Goal: Information Seeking & Learning: Learn about a topic

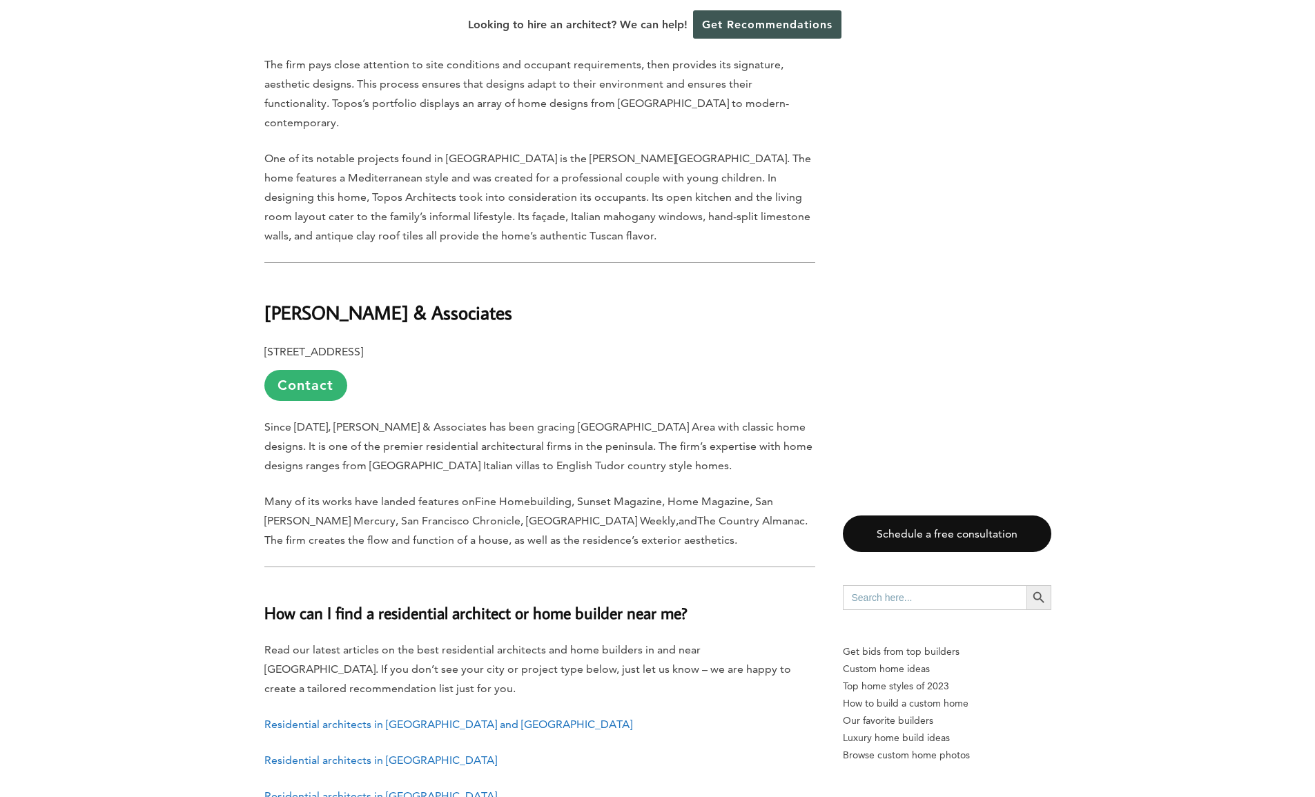
scroll to position [6718, 0]
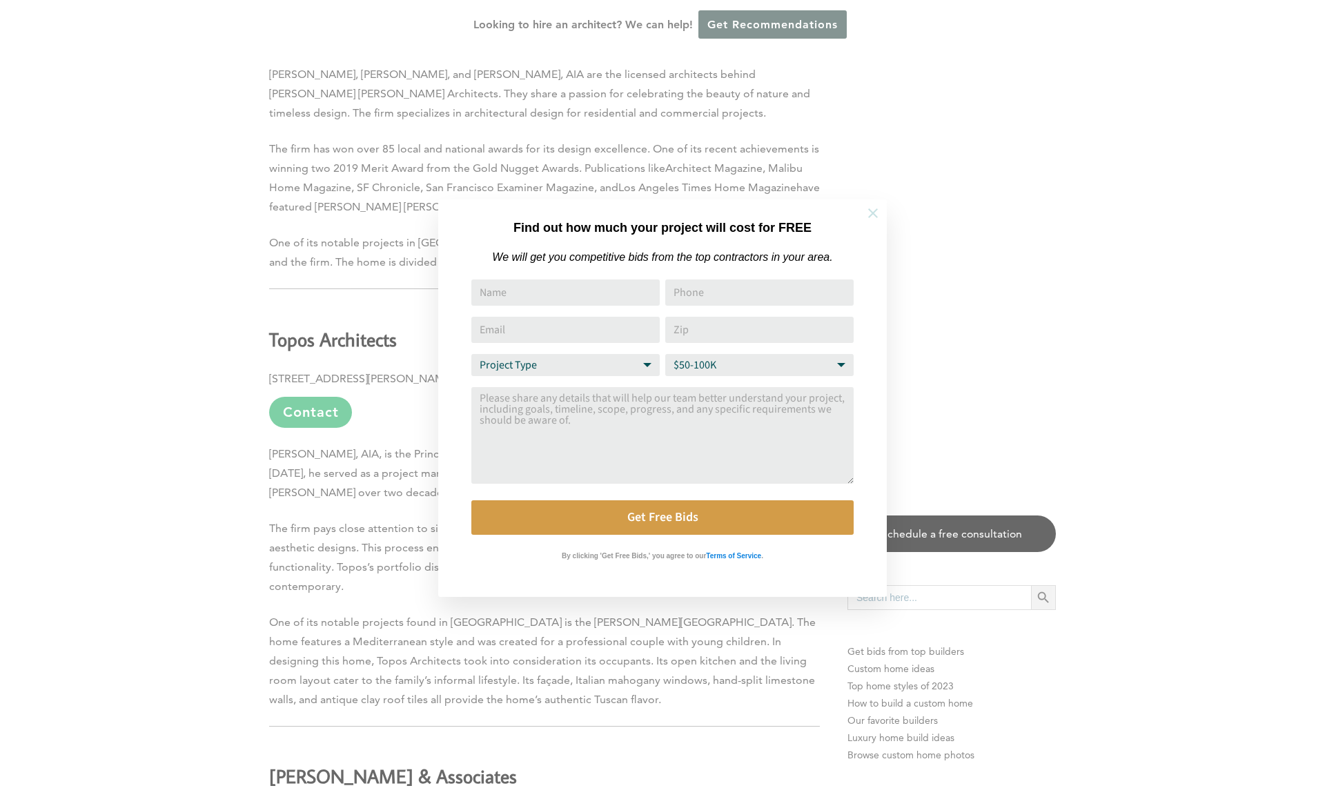
click at [874, 210] on icon at bounding box center [872, 213] width 15 height 15
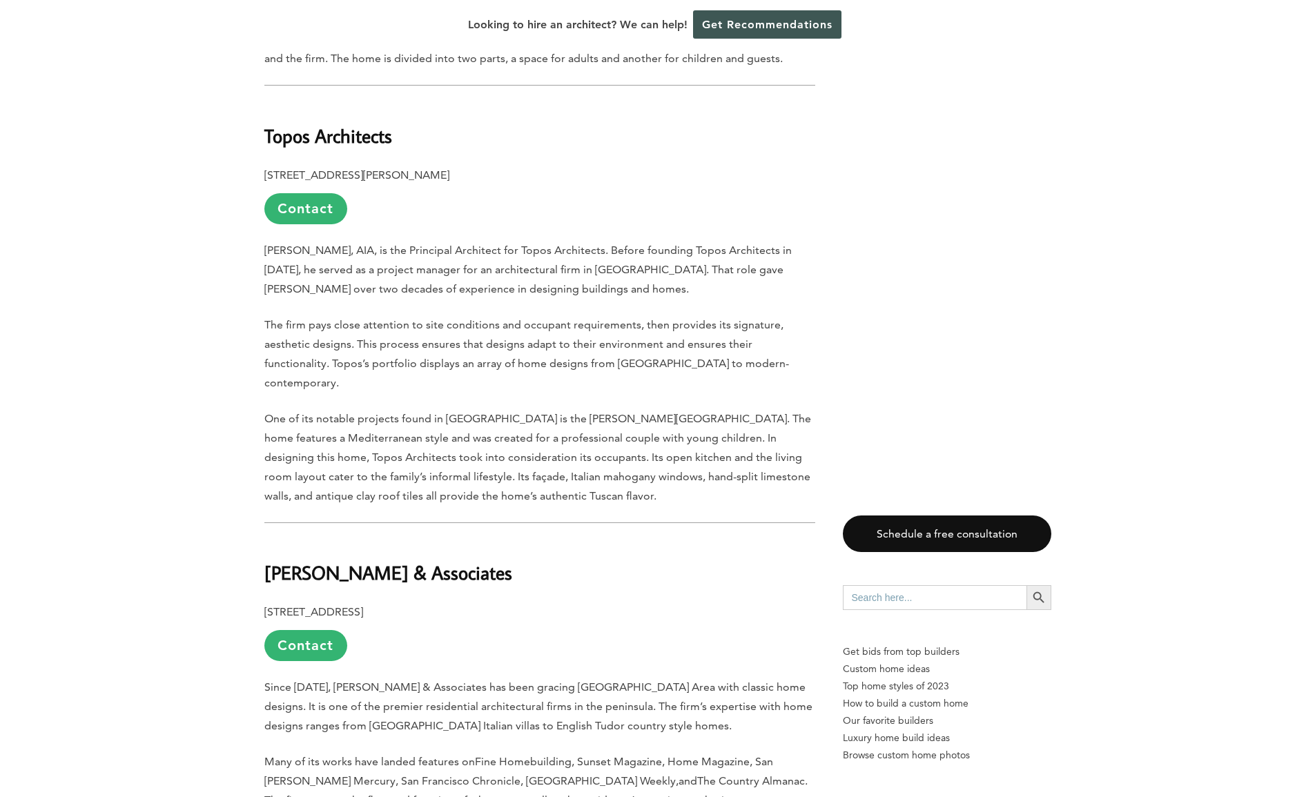
scroll to position [7075, 0]
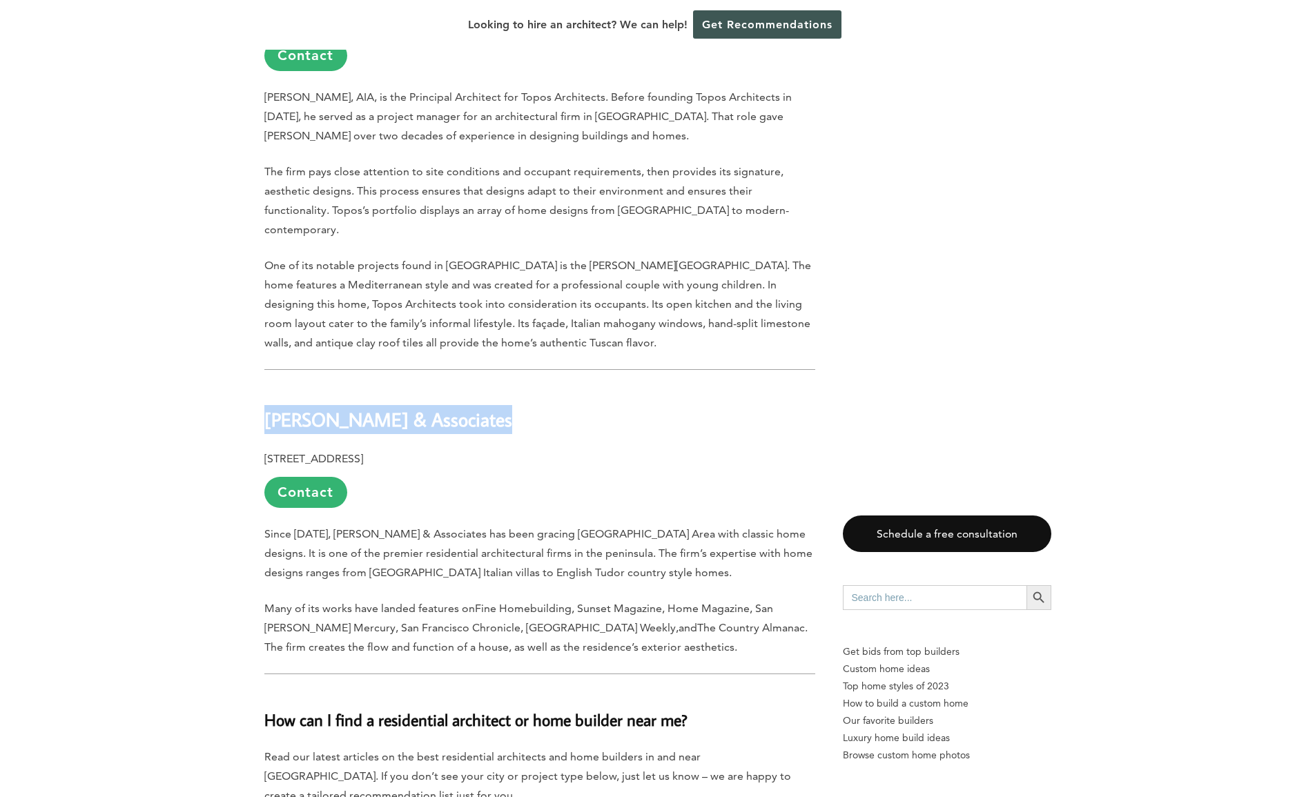
drag, startPoint x: 499, startPoint y: 282, endPoint x: 243, endPoint y: 280, distance: 256.0
copy b "[PERSON_NAME] & Associates"
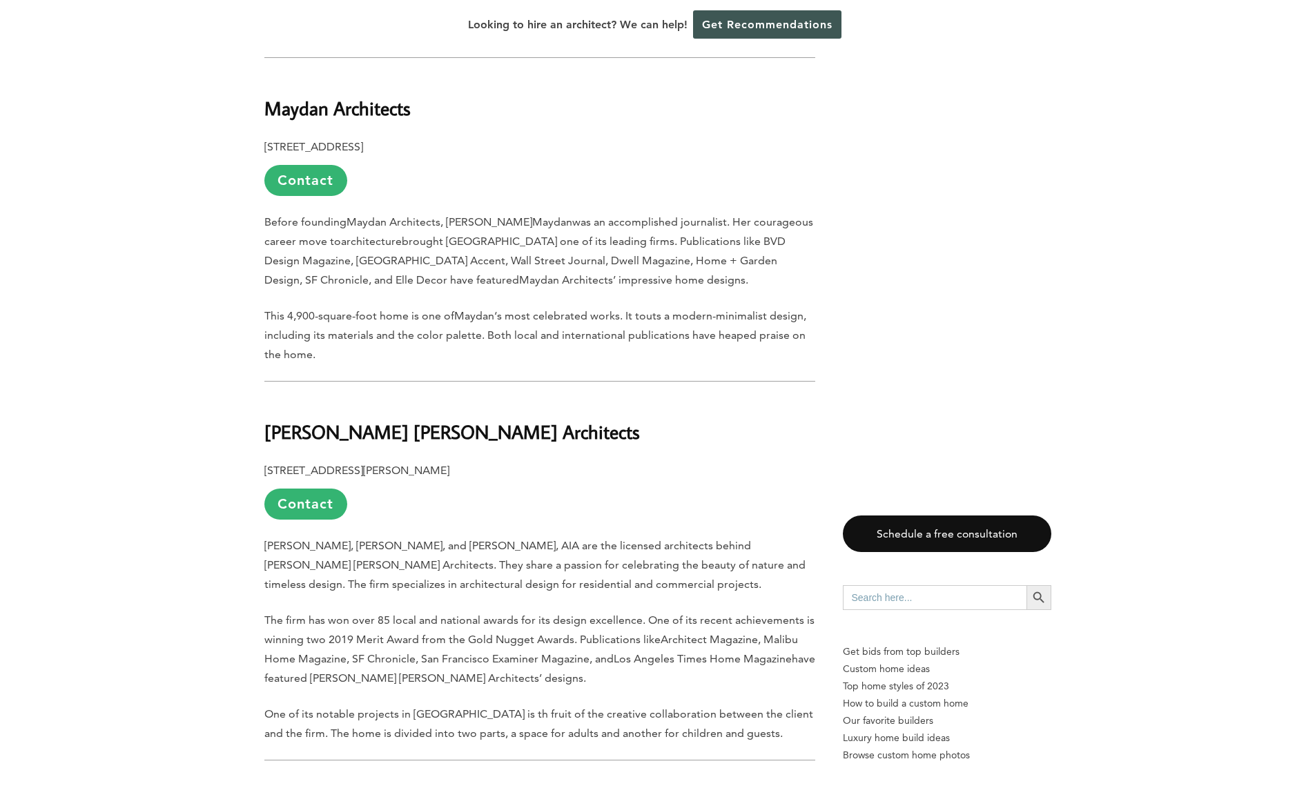
scroll to position [6215, 0]
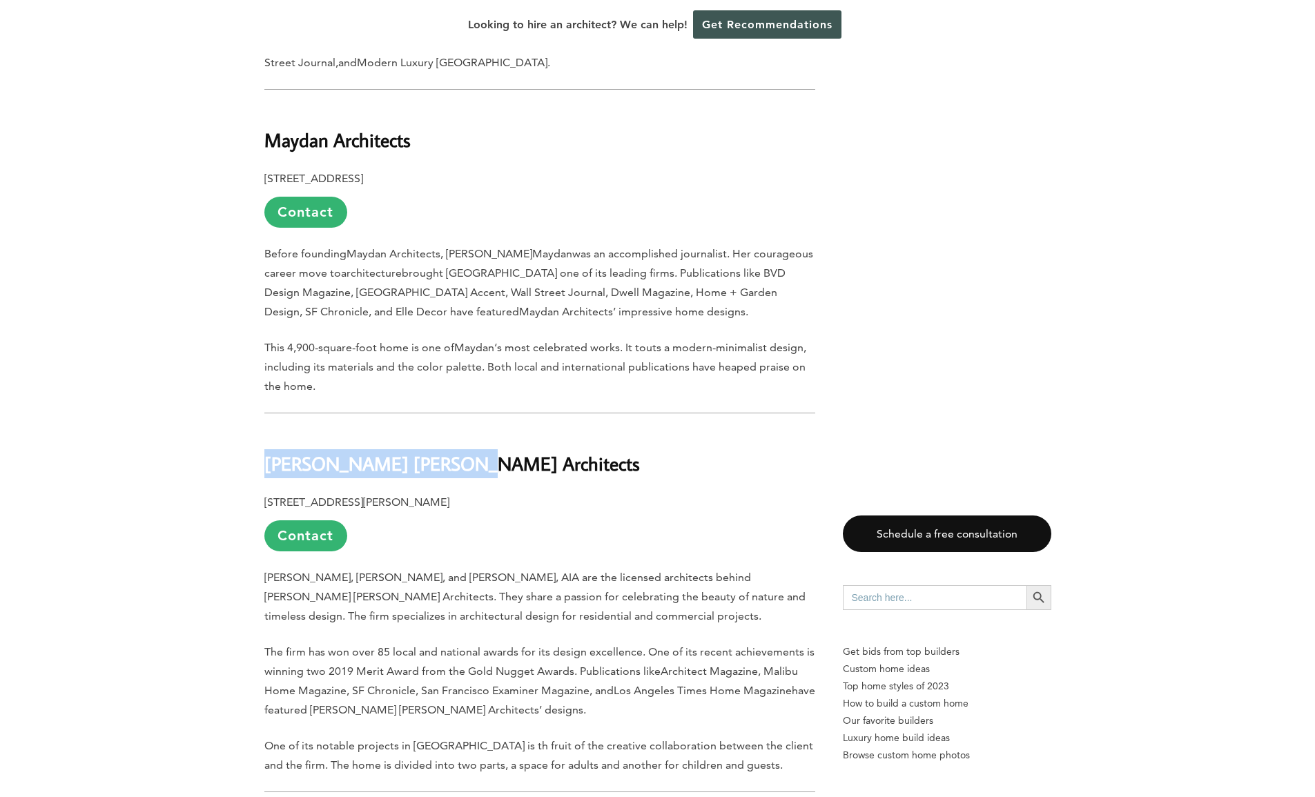
drag, startPoint x: 450, startPoint y: 346, endPoint x: 239, endPoint y: 341, distance: 211.2
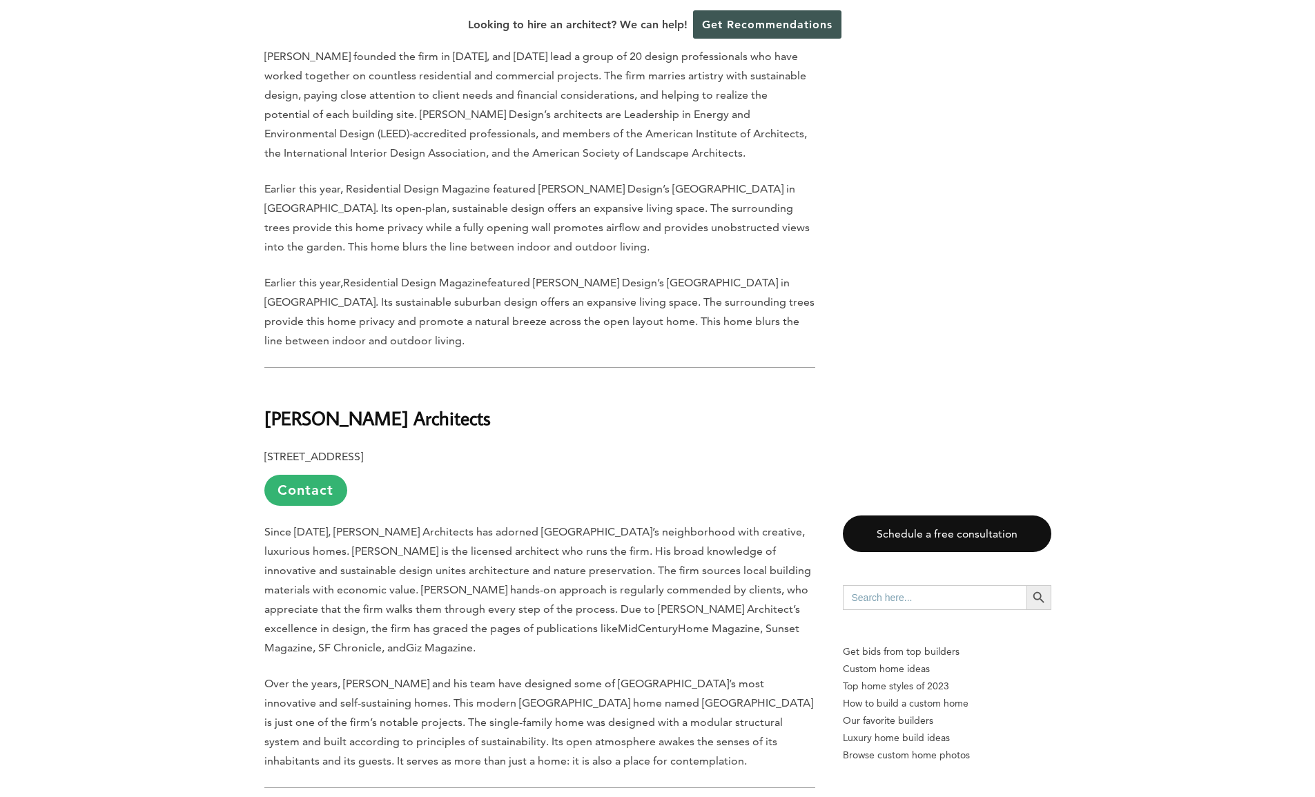
scroll to position [927, 0]
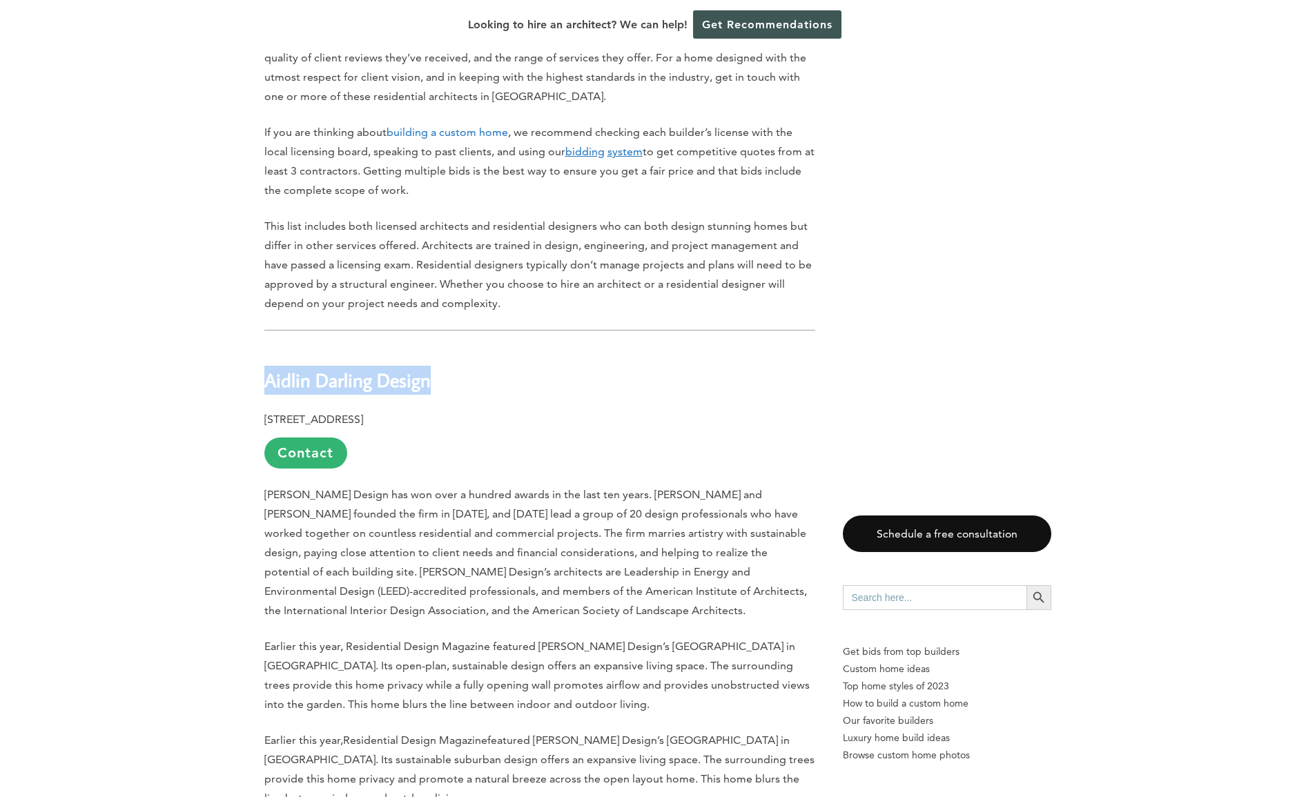
drag, startPoint x: 434, startPoint y: 368, endPoint x: 268, endPoint y: 354, distance: 166.2
click at [268, 354] on h2 "Aidlin Darling Design" at bounding box center [539, 371] width 551 height 48
copy b "Aidlin Darling Design"
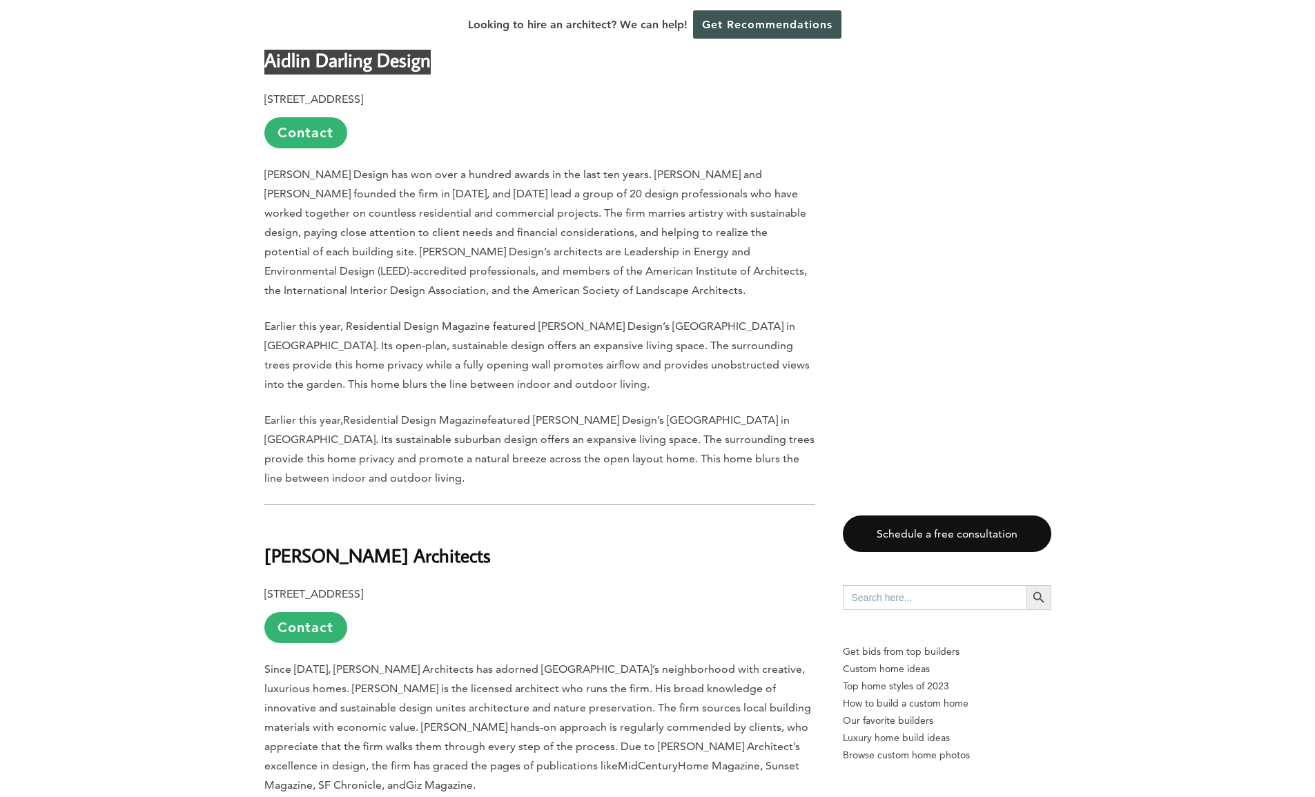
scroll to position [1444, 0]
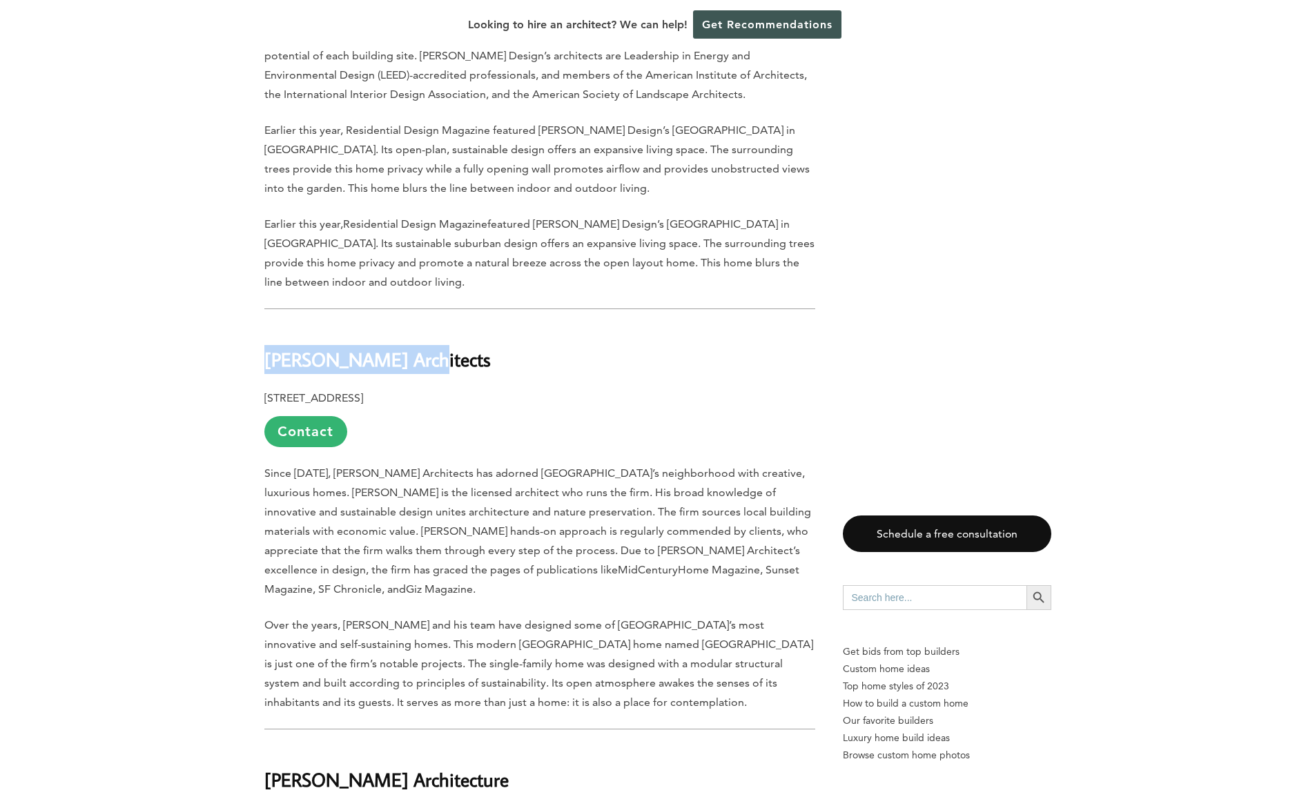
drag, startPoint x: 422, startPoint y: 341, endPoint x: 263, endPoint y: 300, distance: 163.8
copy b "[PERSON_NAME] Architects"
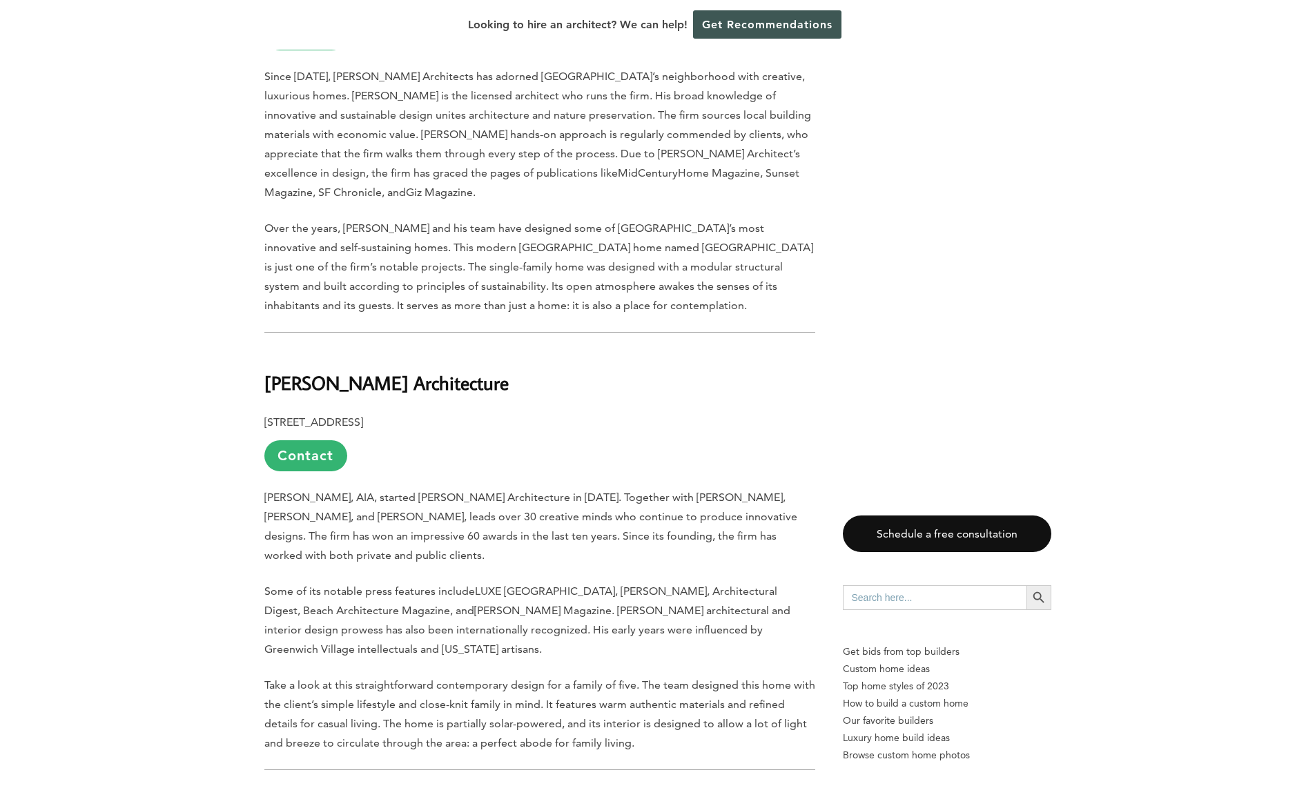
scroll to position [1899, 0]
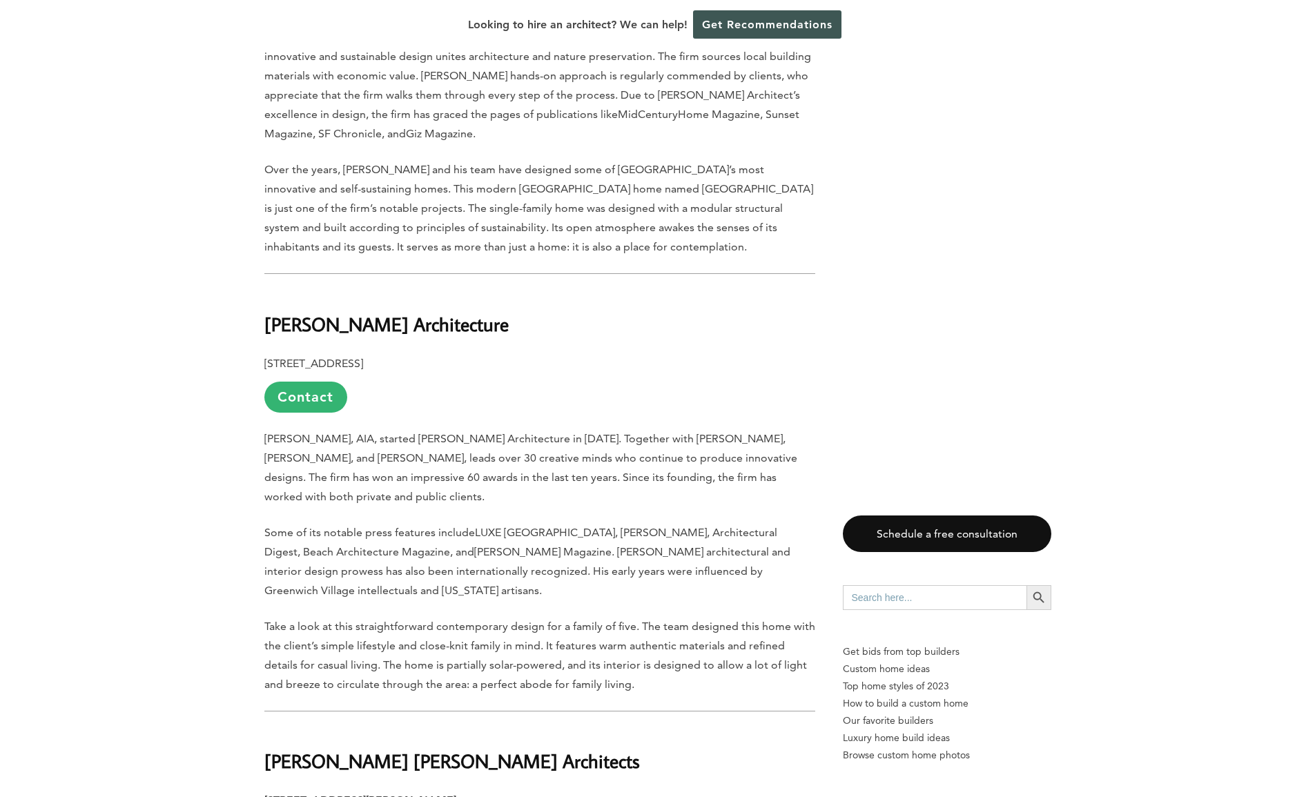
drag, startPoint x: 509, startPoint y: 283, endPoint x: 262, endPoint y: 283, distance: 247.7
copy b "[PERSON_NAME] Architecture"
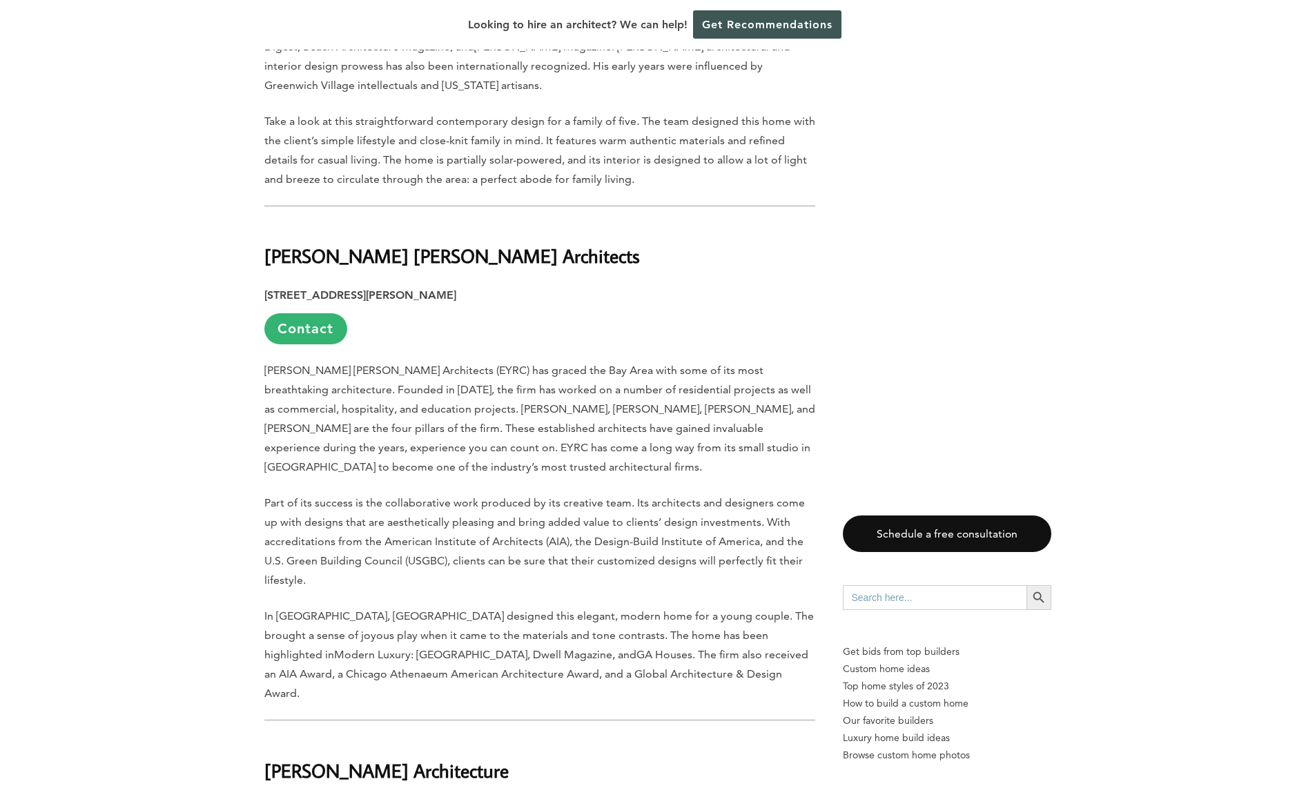
scroll to position [2410, 0]
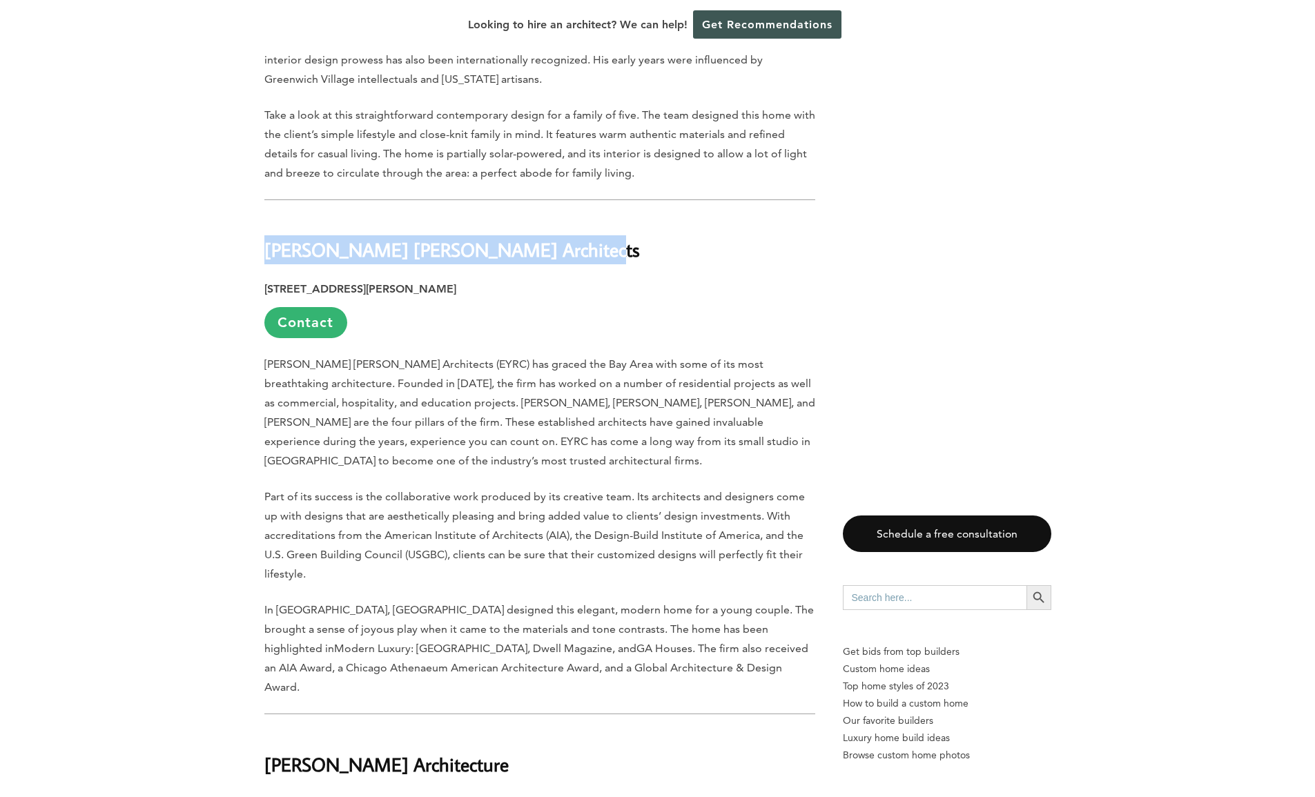
drag, startPoint x: 562, startPoint y: 225, endPoint x: 259, endPoint y: 219, distance: 303.7
copy b "[PERSON_NAME] [PERSON_NAME] Architects"
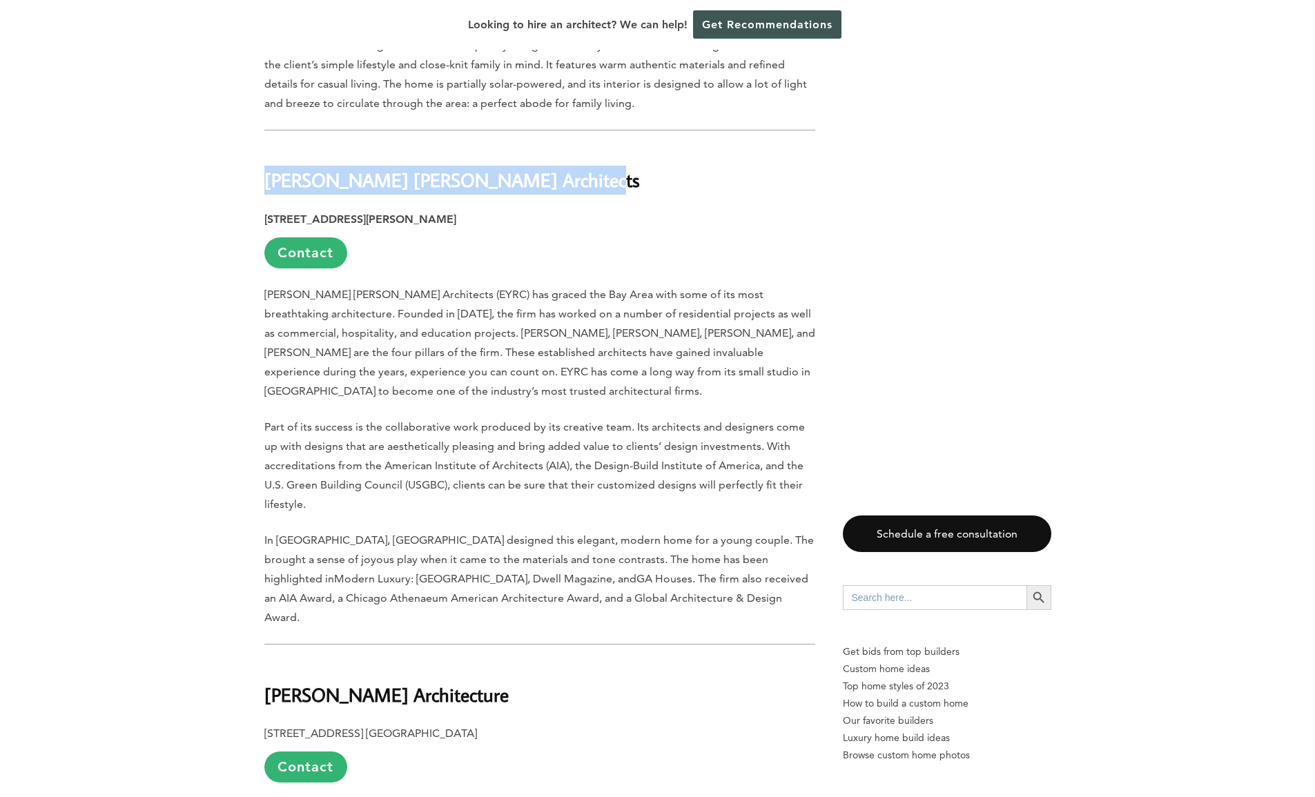
scroll to position [2869, 0]
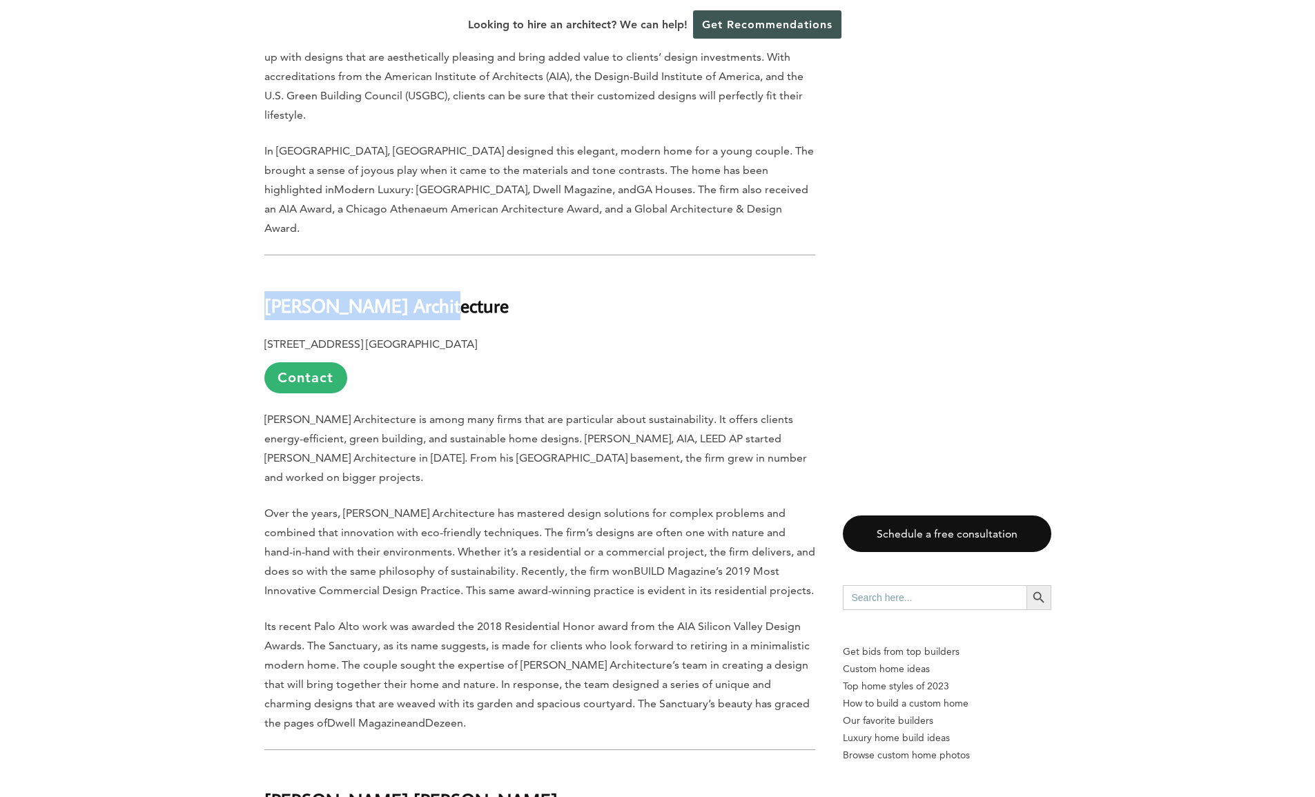
drag, startPoint x: 459, startPoint y: 246, endPoint x: 230, endPoint y: 233, distance: 228.8
copy b "[PERSON_NAME] Architecture"
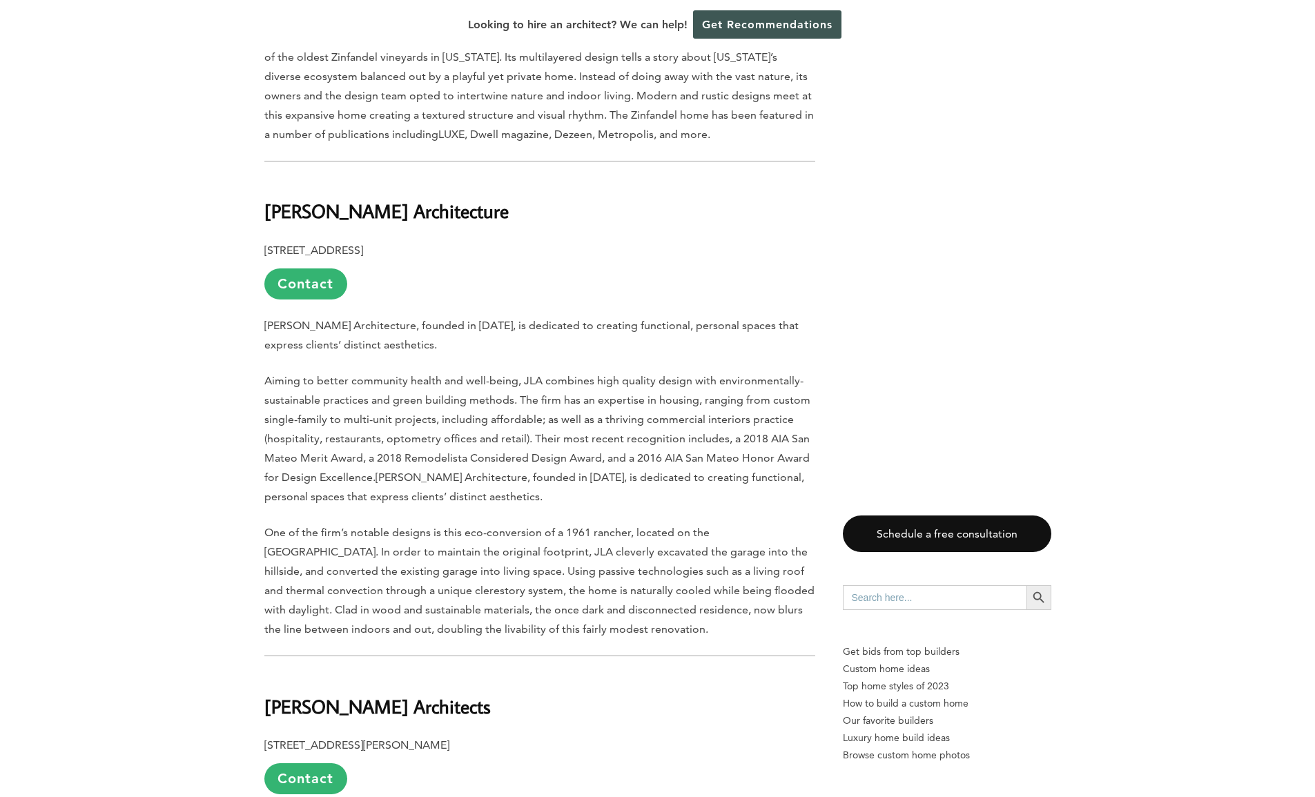
scroll to position [4411, 0]
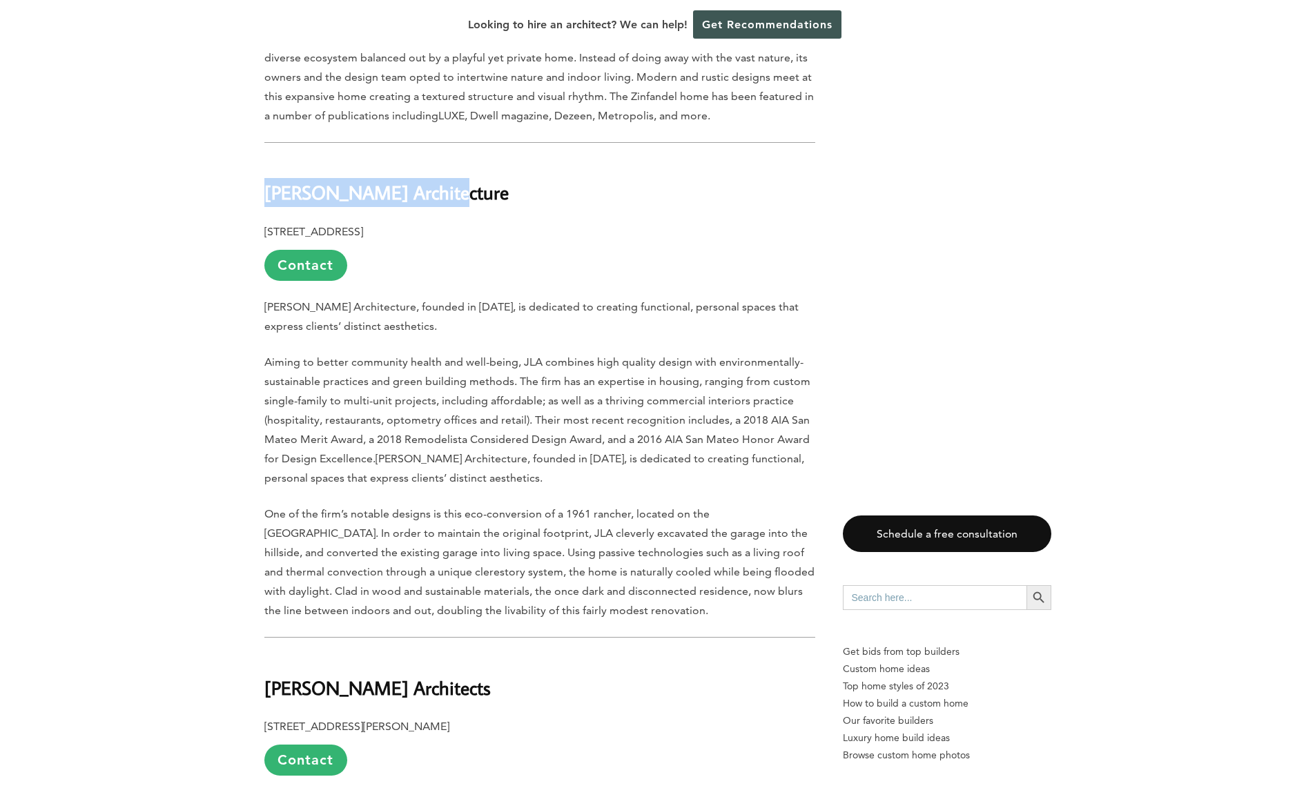
drag, startPoint x: 475, startPoint y: 96, endPoint x: 255, endPoint y: 90, distance: 220.2
click at [255, 90] on div "Last updated on [DATE] 04:15 pm [GEOGRAPHIC_DATA] is home to a rich profusion o…" at bounding box center [657, 445] width 831 height 8244
copy b "[PERSON_NAME] Architecture"
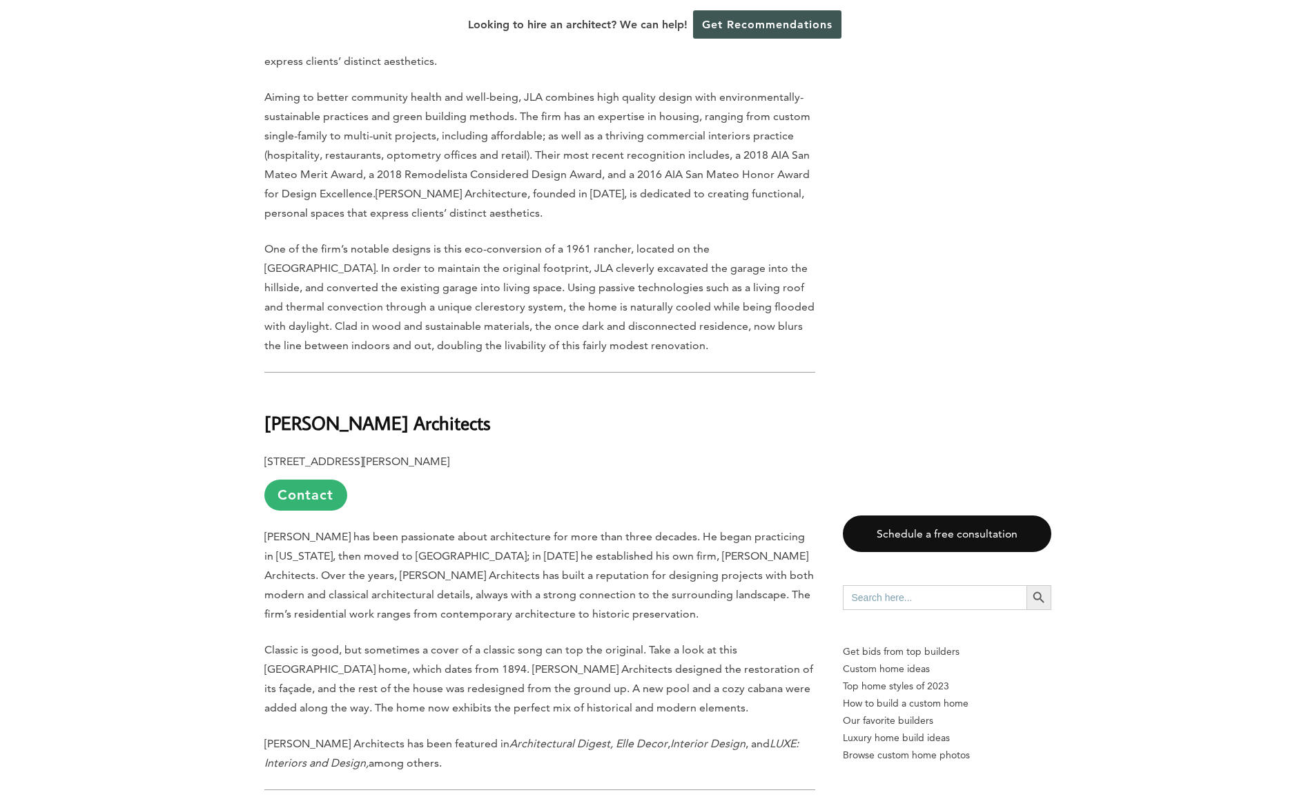
scroll to position [4674, 0]
drag, startPoint x: 468, startPoint y: 315, endPoint x: 179, endPoint y: 317, distance: 289.1
click at [179, 317] on div "Last updated on [DATE] 04:15 pm [GEOGRAPHIC_DATA] is home to a rich profusion o…" at bounding box center [657, 183] width 1315 height 8244
copy b "[PERSON_NAME] Architects"
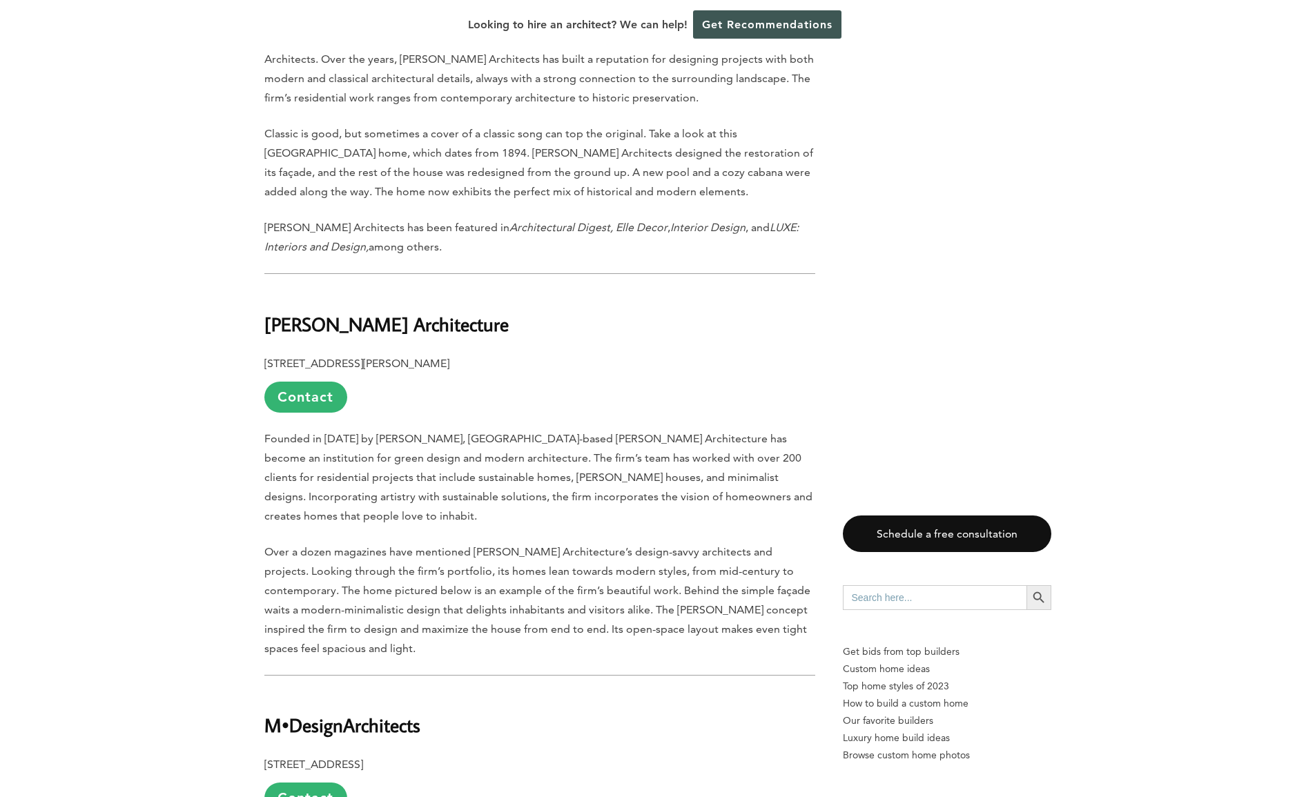
scroll to position [5210, 0]
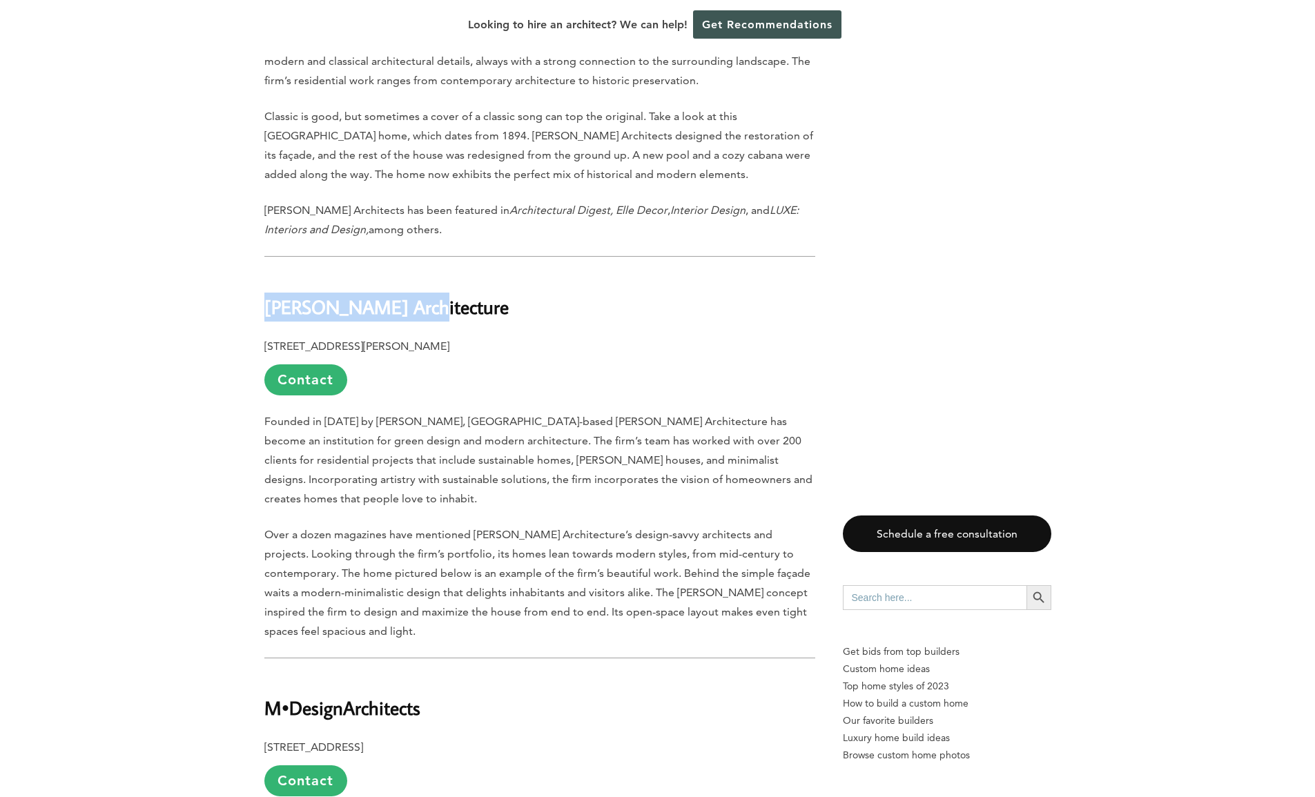
drag, startPoint x: 413, startPoint y: 203, endPoint x: 266, endPoint y: 203, distance: 146.3
click at [266, 273] on h2 "[PERSON_NAME] Architecture" at bounding box center [539, 297] width 551 height 48
copy b "[PERSON_NAME] Architecture"
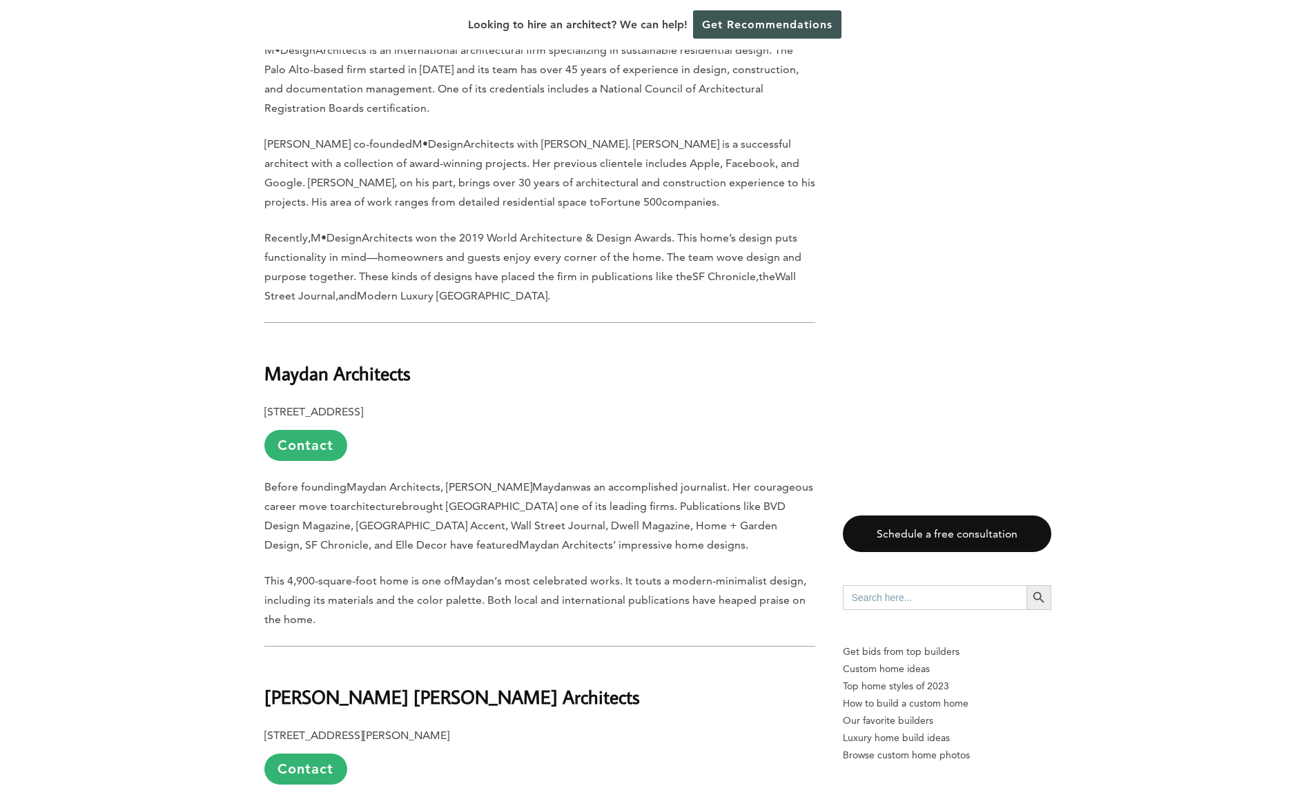
scroll to position [6004, 0]
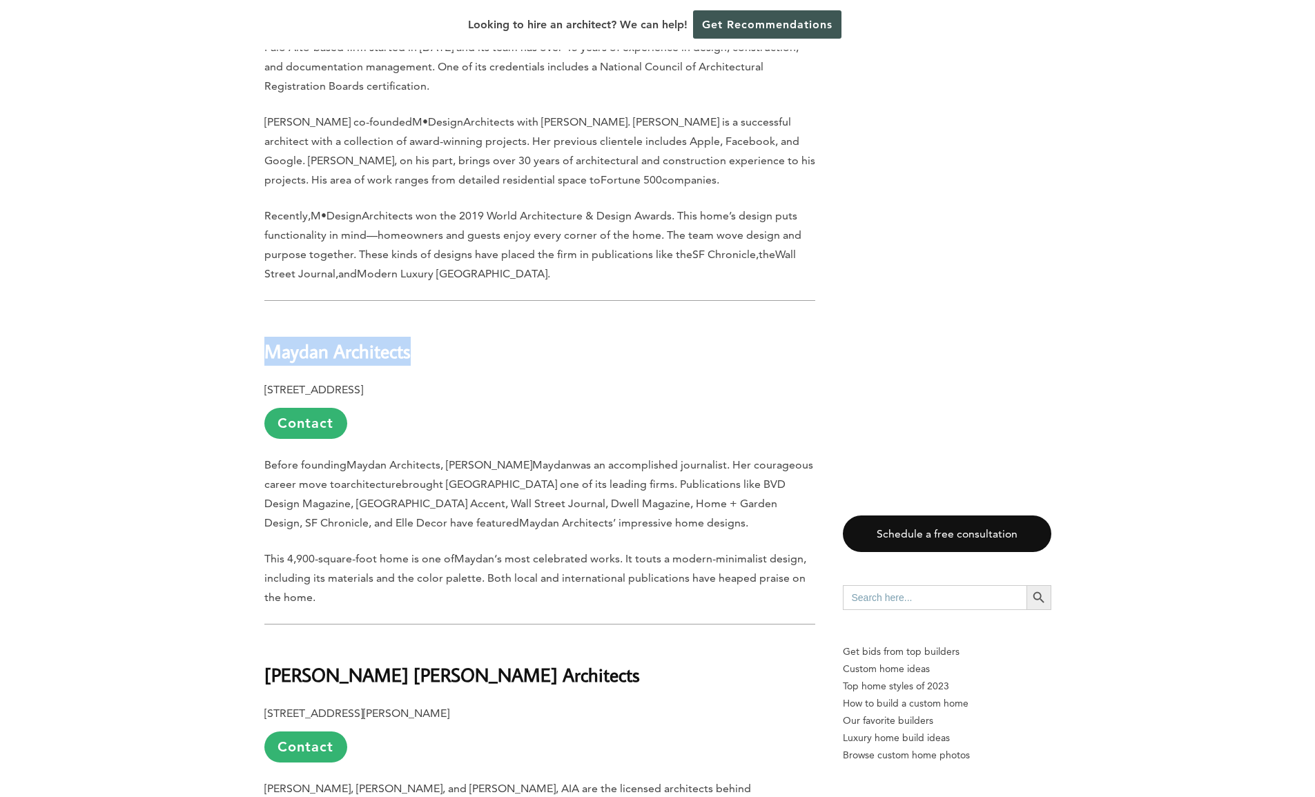
drag, startPoint x: 433, startPoint y: 232, endPoint x: 157, endPoint y: 235, distance: 276.7
copy b "Maydan Architects"
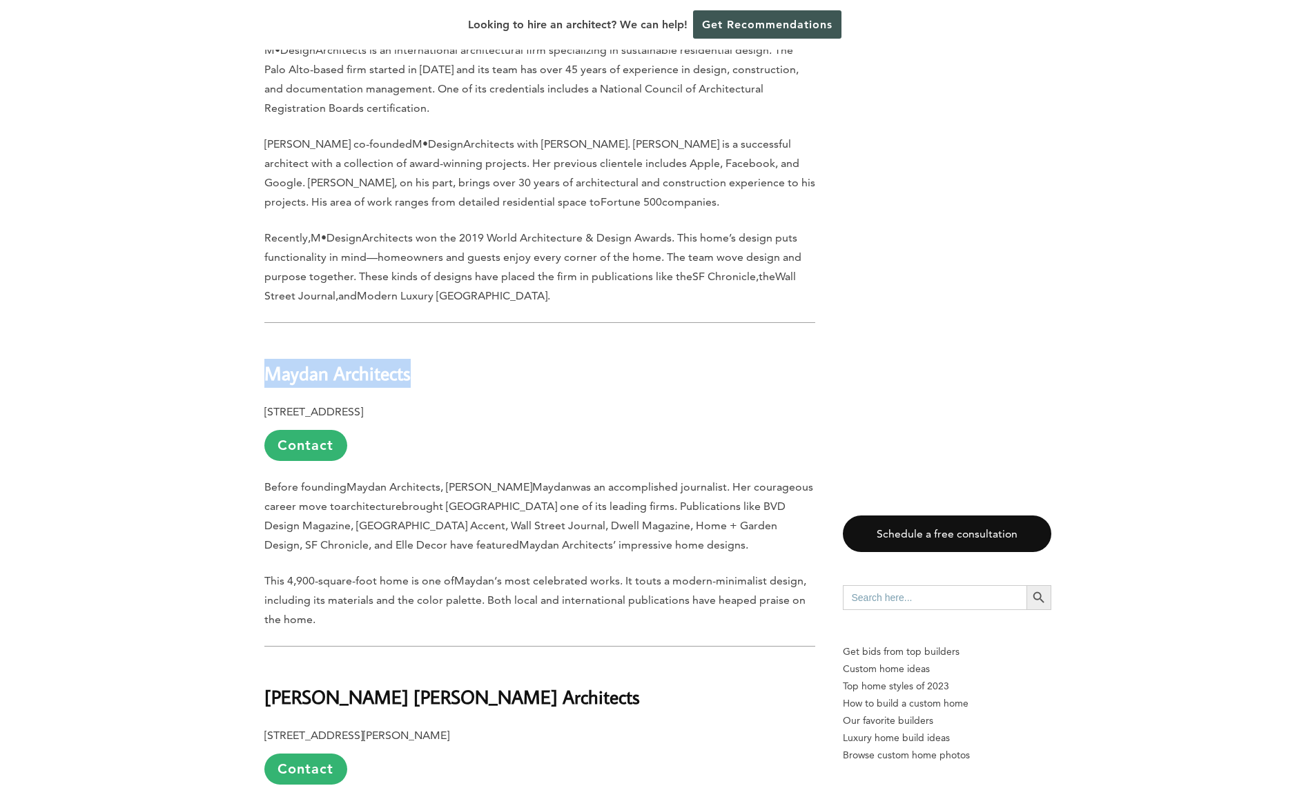
scroll to position [5979, 0]
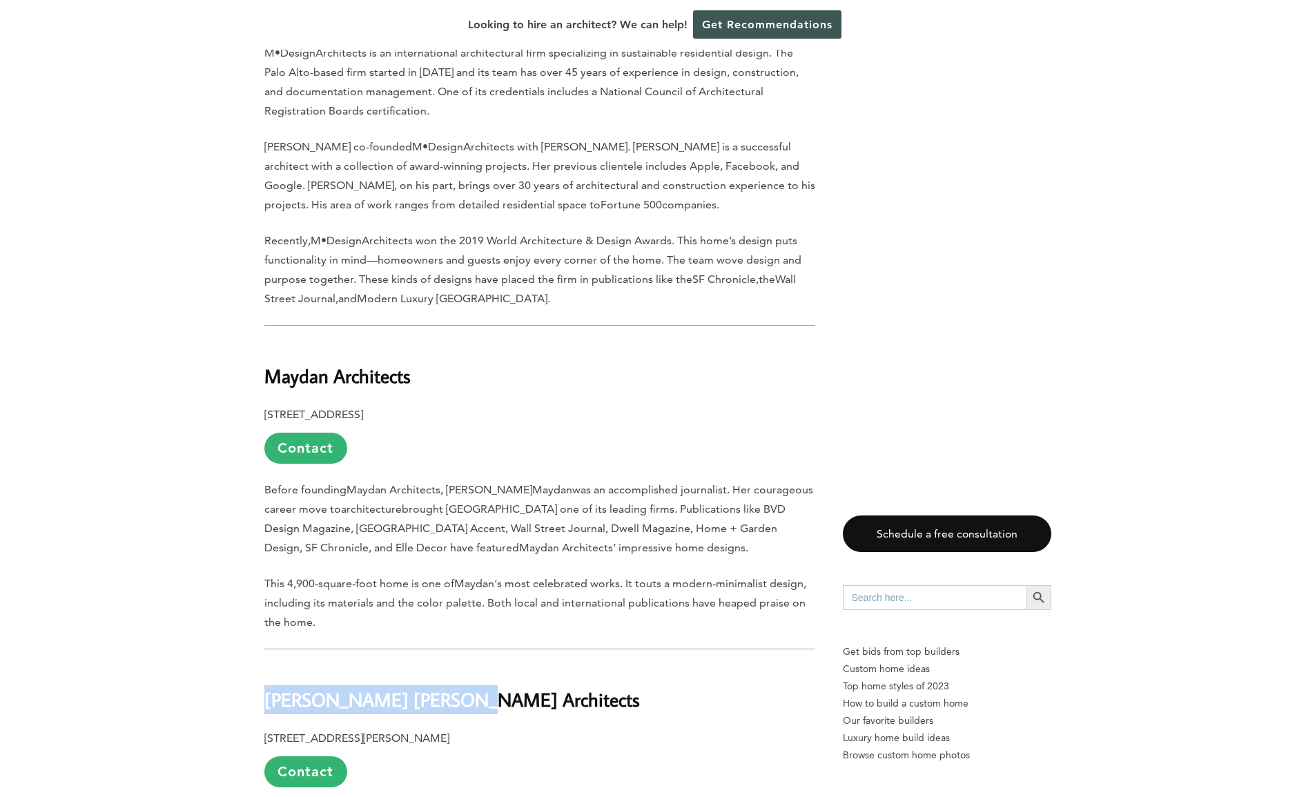
drag, startPoint x: 447, startPoint y: 589, endPoint x: 162, endPoint y: 568, distance: 285.8
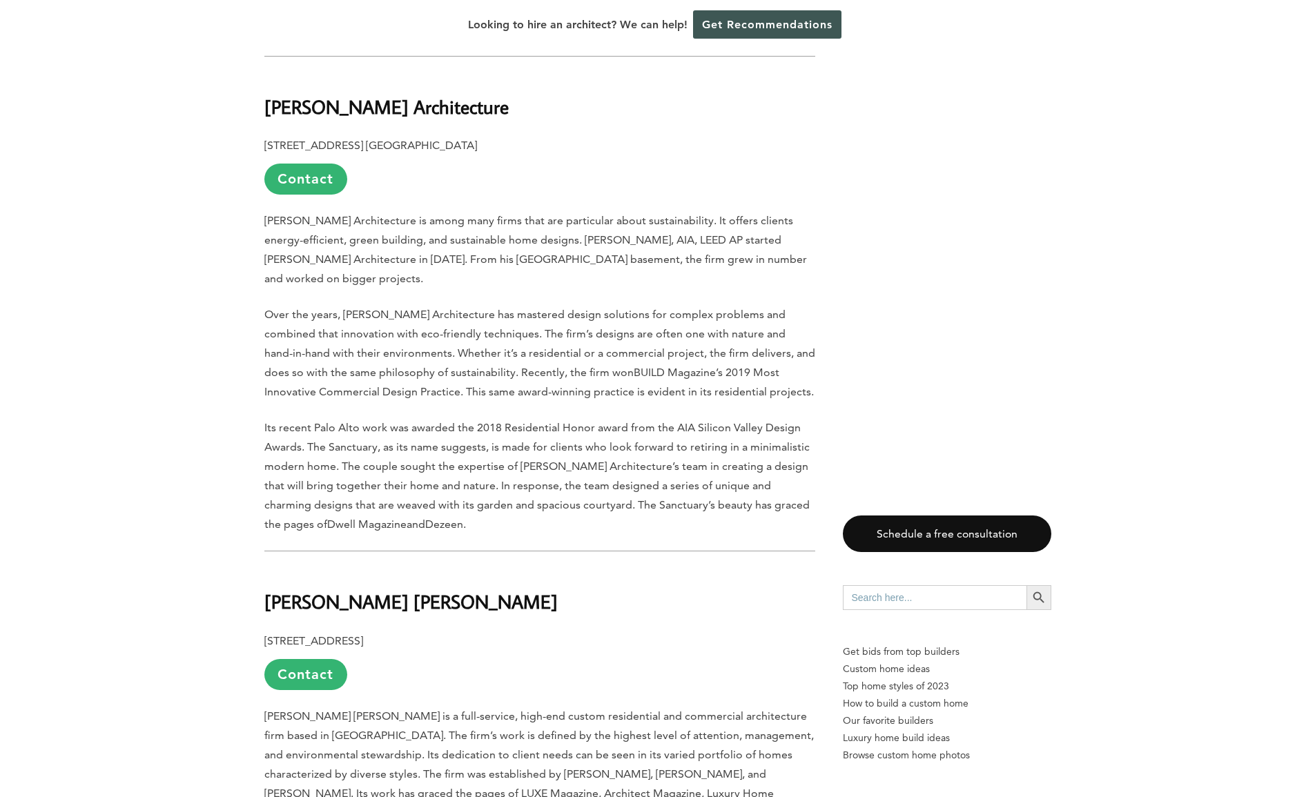
scroll to position [3415, 0]
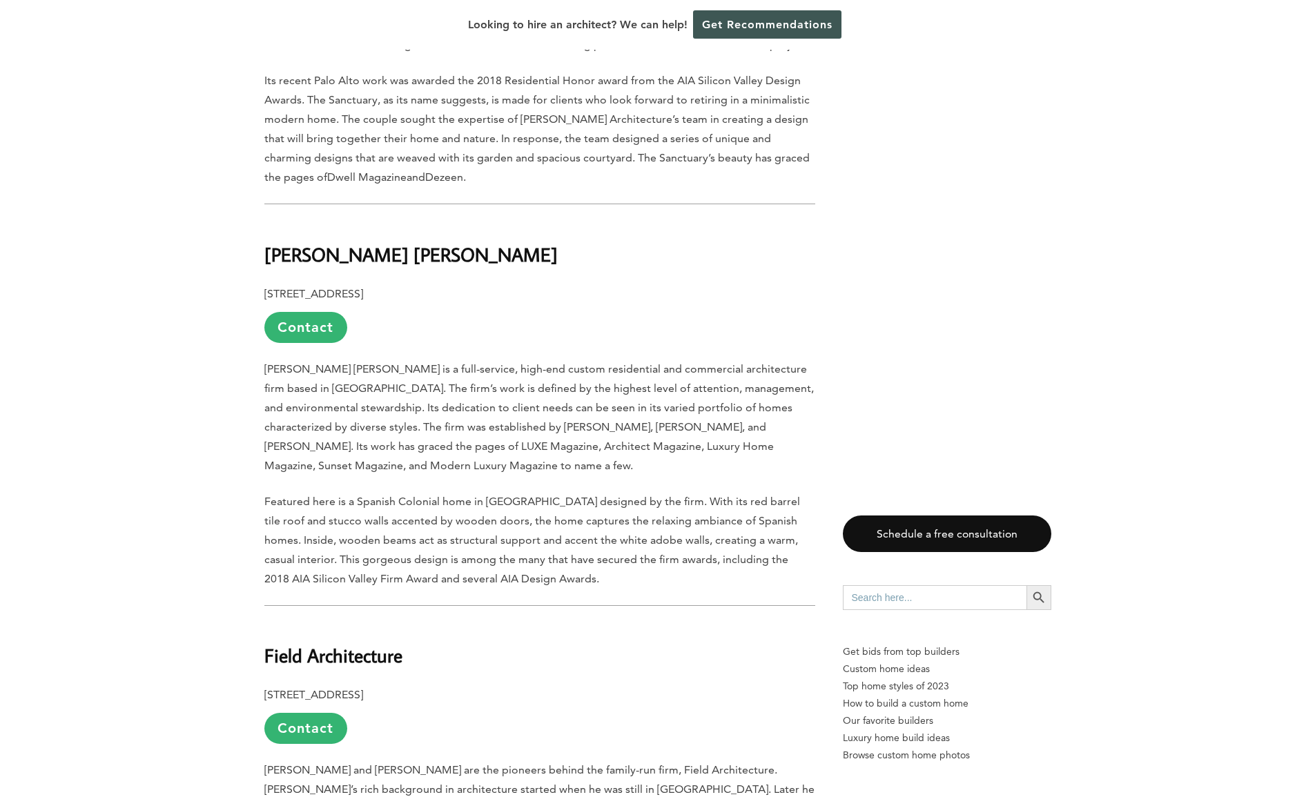
click at [327, 242] on b "[PERSON_NAME] [PERSON_NAME]" at bounding box center [410, 254] width 293 height 24
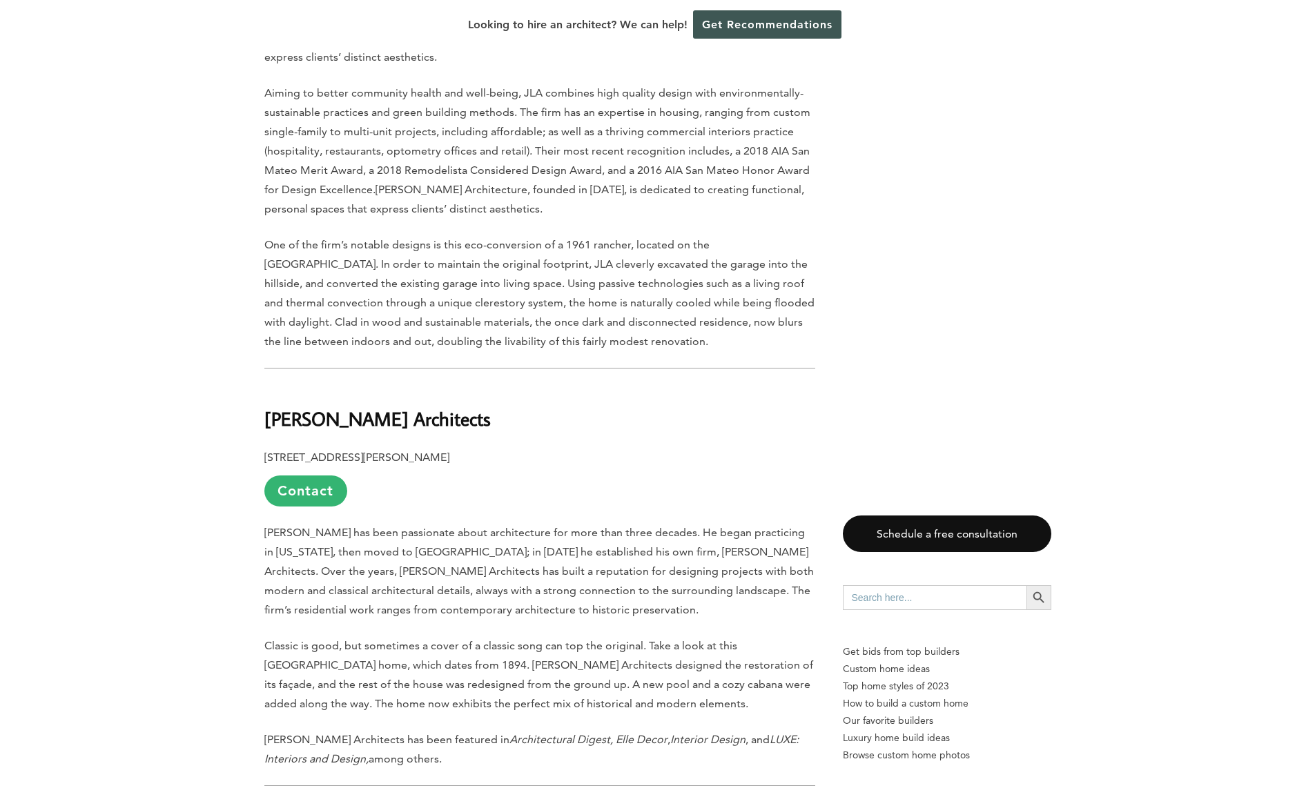
scroll to position [4781, 0]
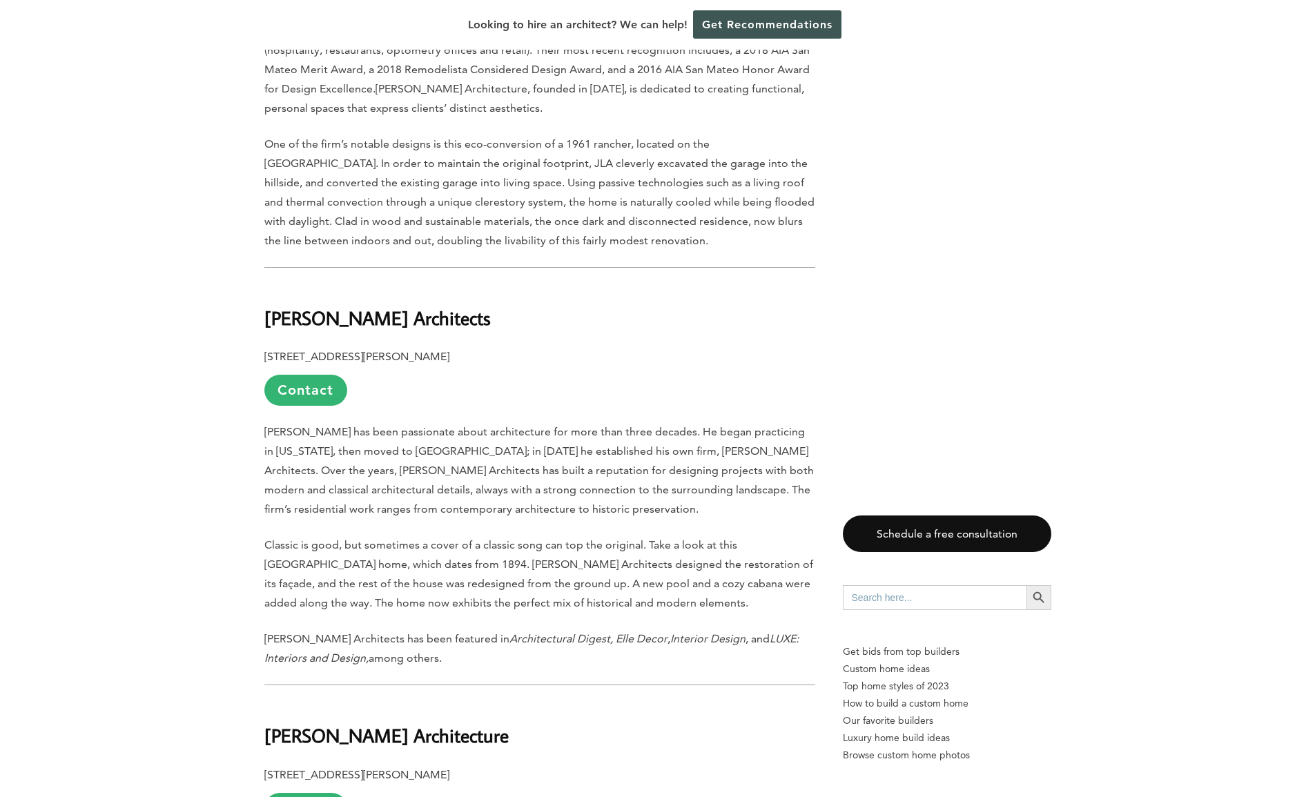
click at [380, 306] on b "[PERSON_NAME] Architects" at bounding box center [377, 318] width 226 height 24
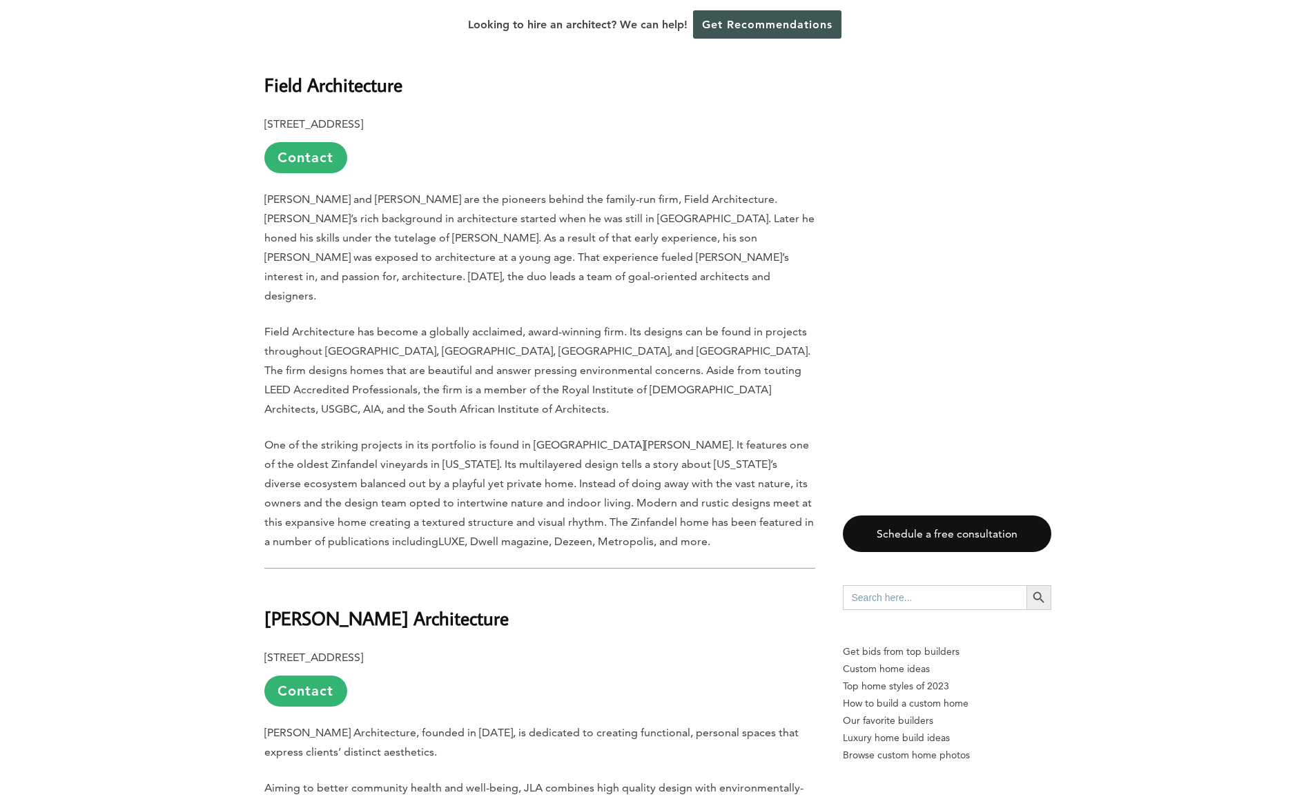
scroll to position [4480, 0]
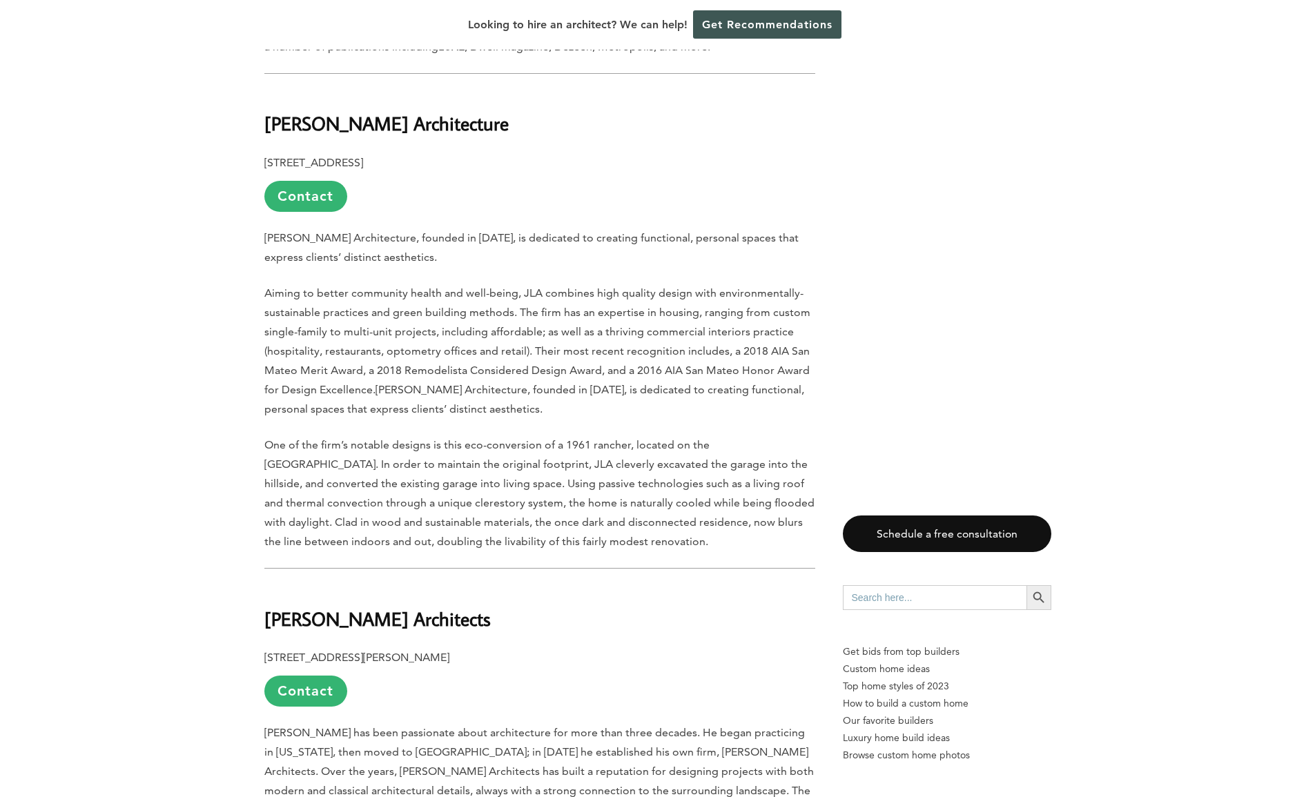
click at [351, 607] on b "[PERSON_NAME] Architects" at bounding box center [377, 619] width 226 height 24
